Goal: Communication & Community: Answer question/provide support

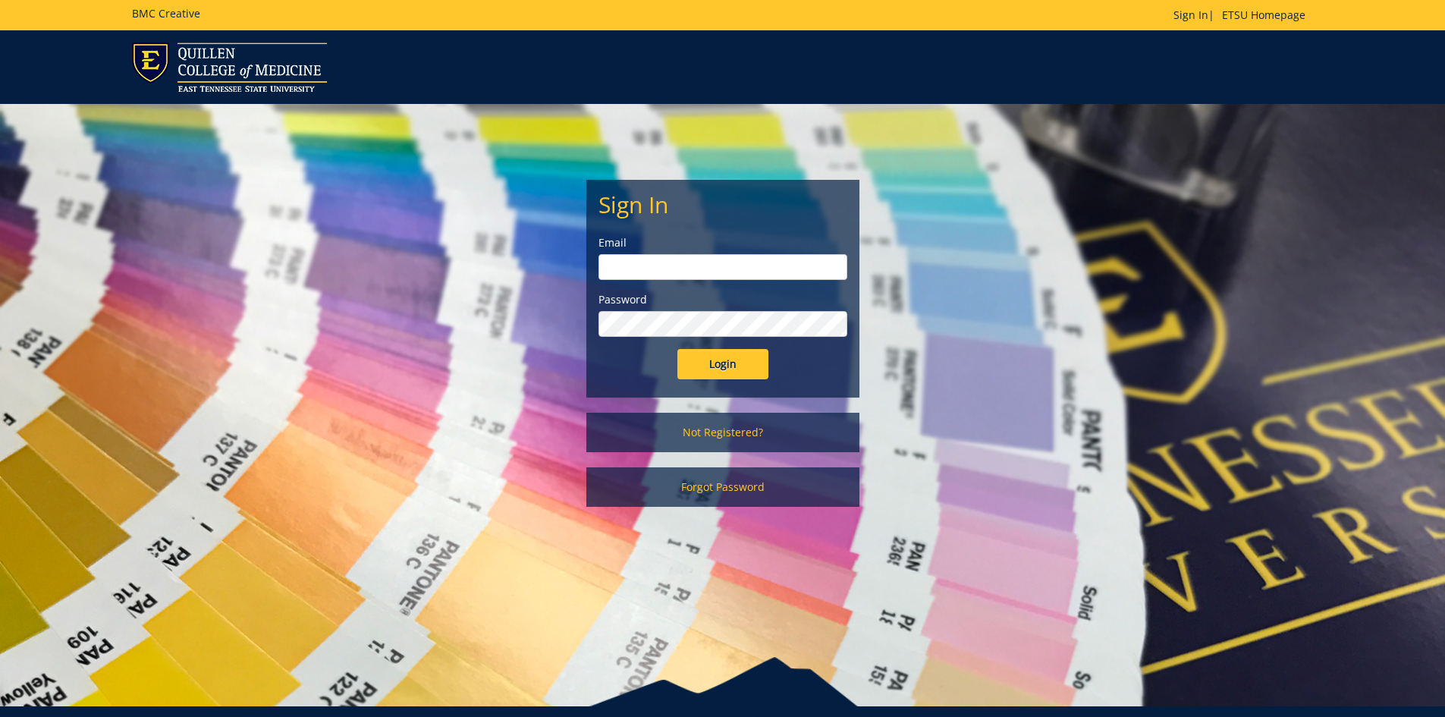
type input "[EMAIL_ADDRESS][DOMAIN_NAME]"
click at [687, 358] on input "Login" at bounding box center [722, 364] width 91 height 30
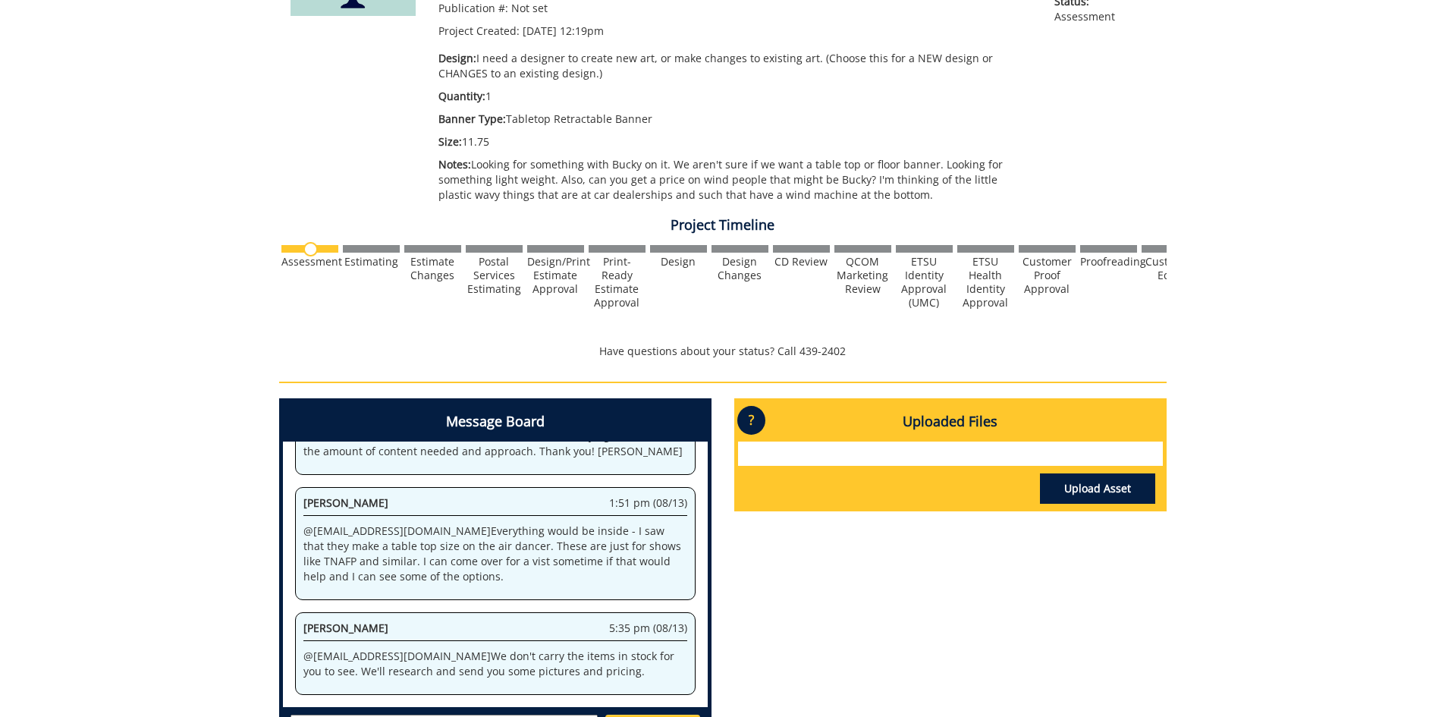
scroll to position [379, 0]
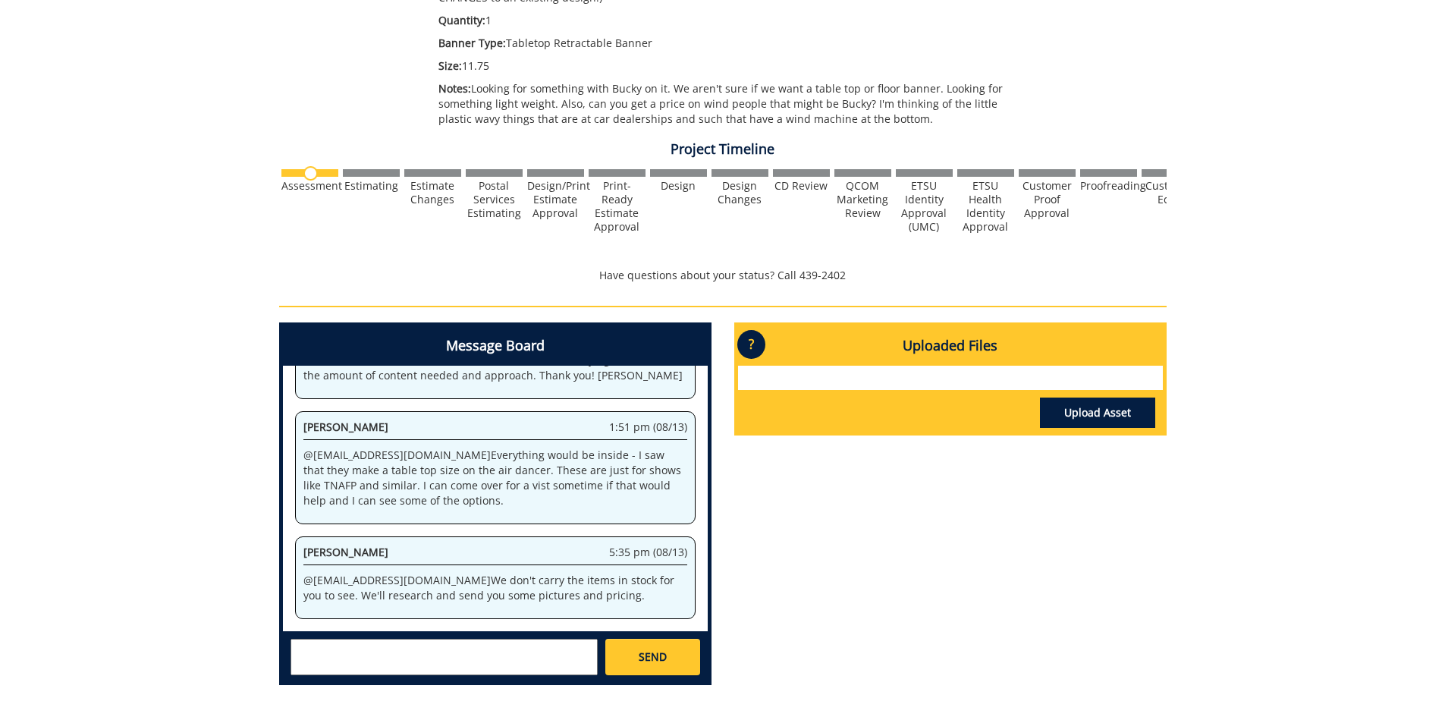
click at [340, 645] on textarea at bounding box center [443, 657] width 307 height 36
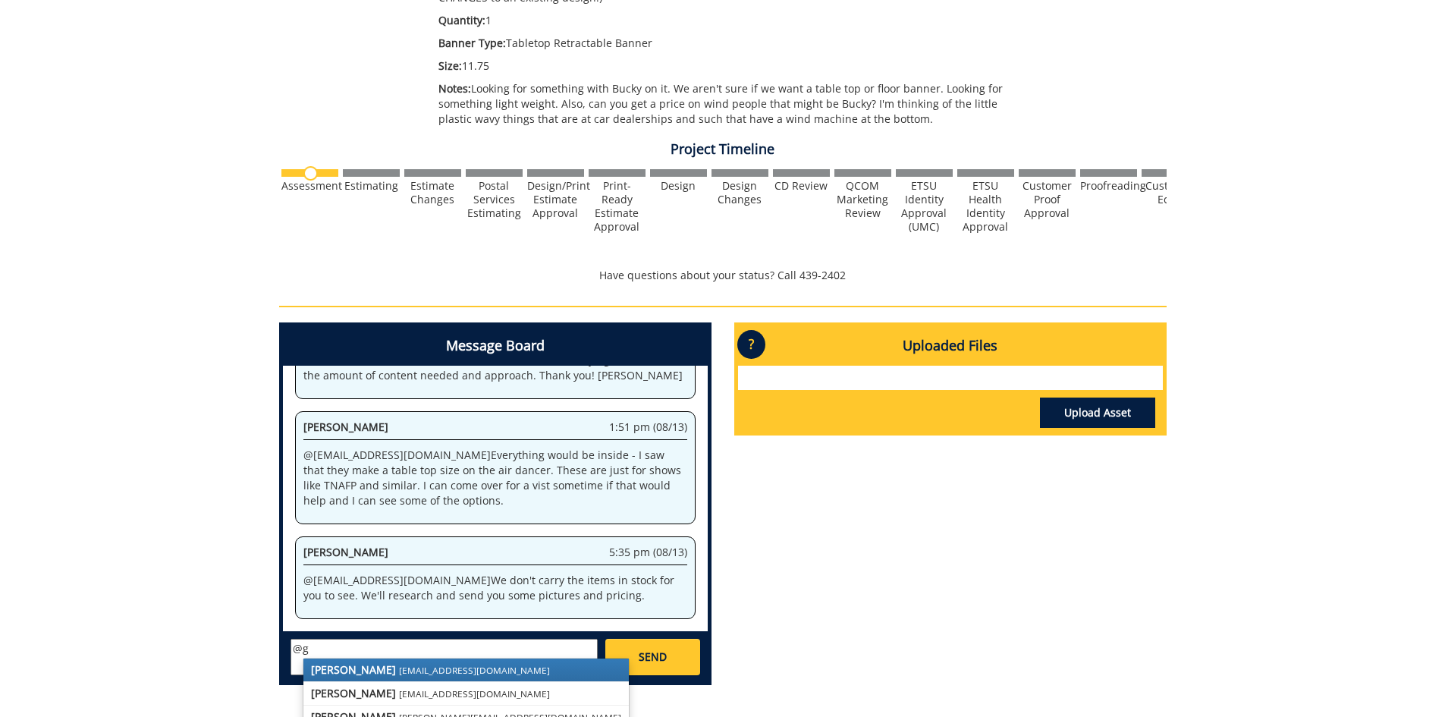
type textarea "@"
click at [340, 674] on strong "[PERSON_NAME]" at bounding box center [353, 669] width 85 height 14
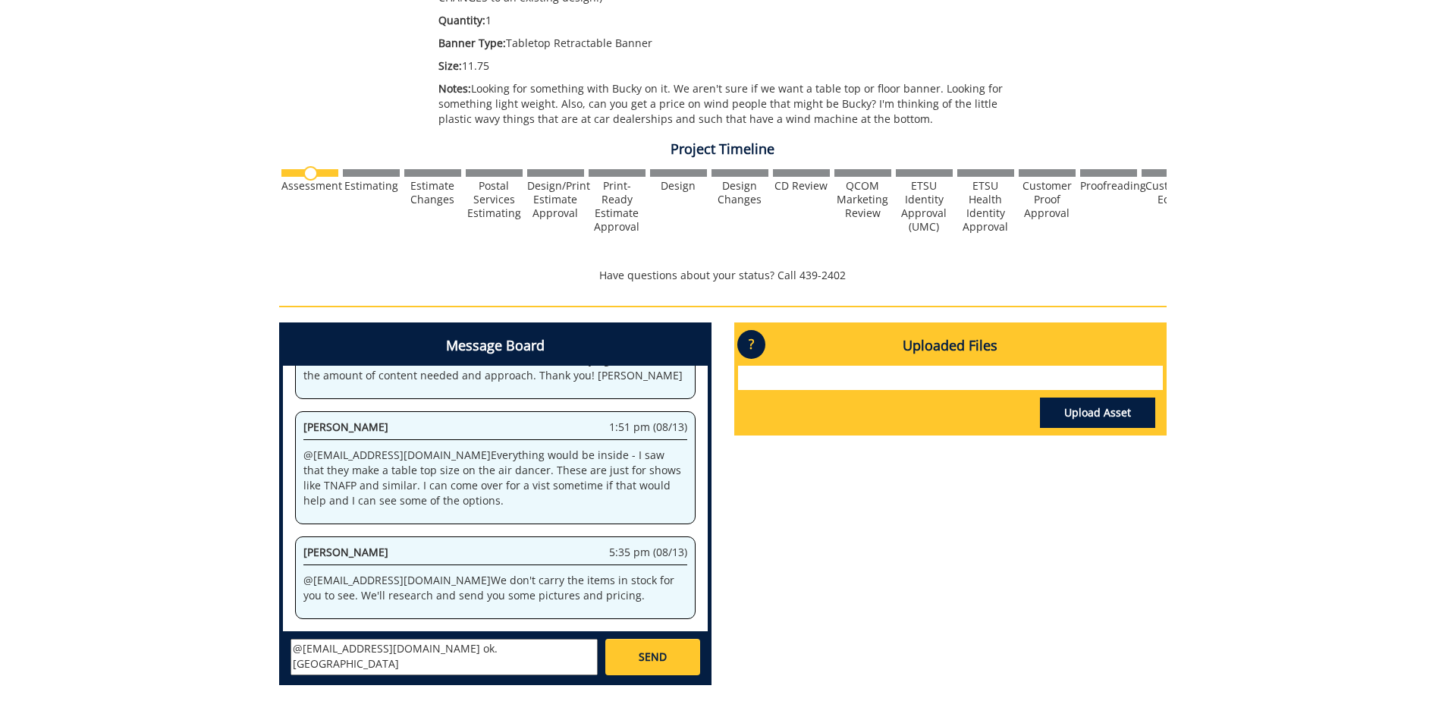
type textarea "@[EMAIL_ADDRESS][DOMAIN_NAME] ok. [GEOGRAPHIC_DATA]"
click at [680, 655] on link "SEND" at bounding box center [652, 657] width 94 height 36
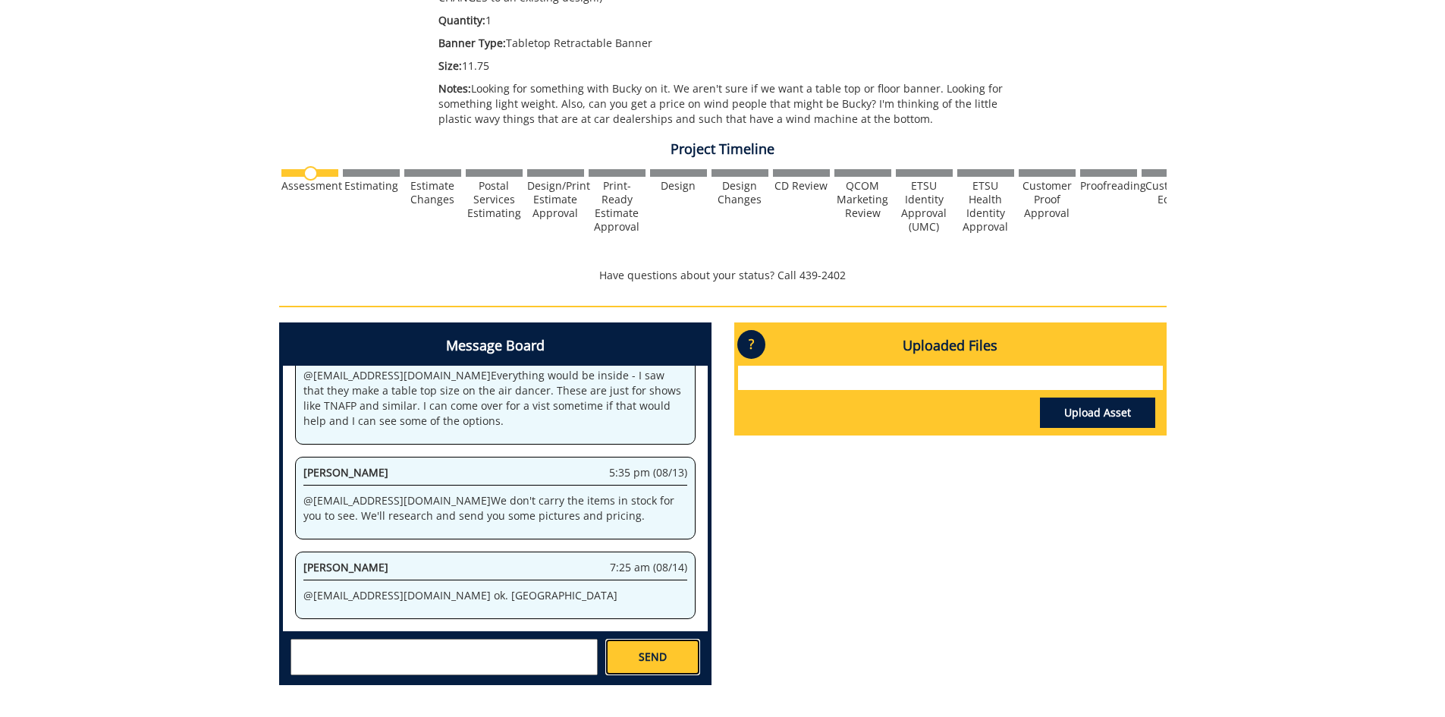
scroll to position [1487, 0]
